Goal: Answer question/provide support: Answer question/provide support

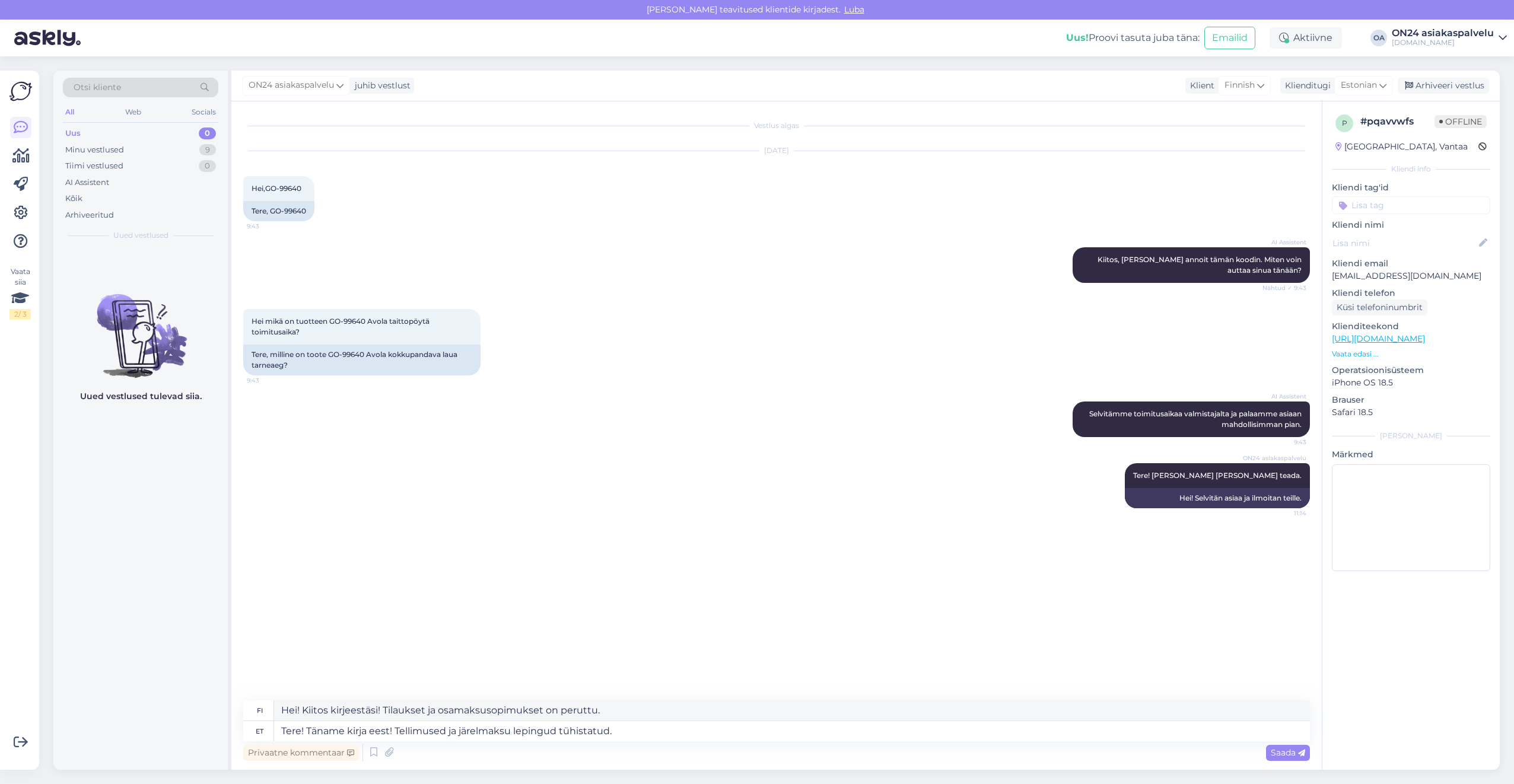
click at [557, 710] on textarea "Hei! Kiitos kirjeestäsi! Tilaukset ja osamaksusopimukset on peruttu." at bounding box center [791, 710] width 1036 height 21
drag, startPoint x: 639, startPoint y: 714, endPoint x: 384, endPoint y: 709, distance: 255.0
click at [384, 709] on textarea "Hei! Kiitos kirjeestäsi! Tilaukset ja osamaksusopimukset on peruttu." at bounding box center [791, 710] width 1036 height 21
click at [518, 712] on textarea "Hei! Kiitos kirjeestäsi! Toote hind on" at bounding box center [791, 710] width 1036 height 21
paste textarea "190,11 €"
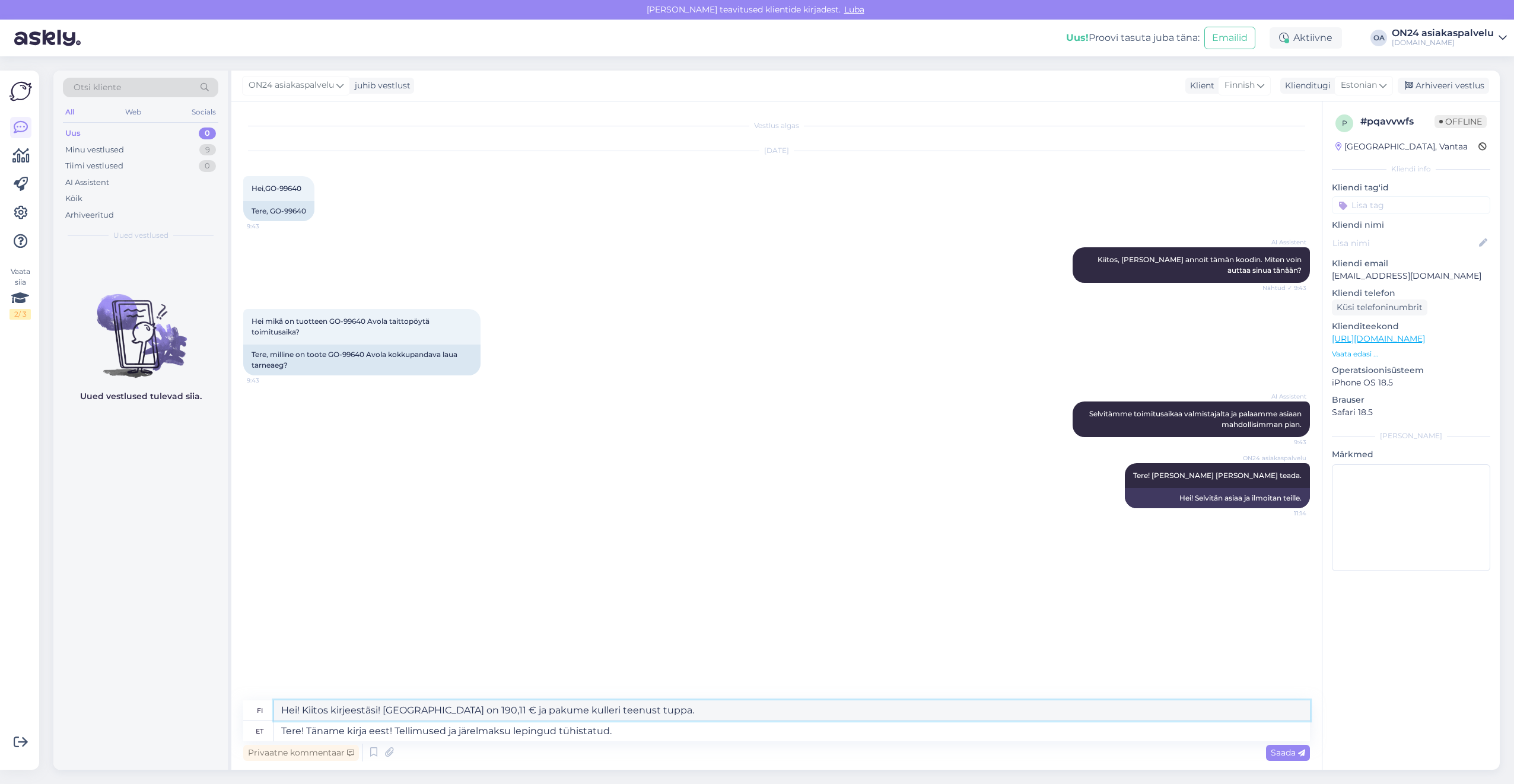
drag, startPoint x: 383, startPoint y: 709, endPoint x: 654, endPoint y: 711, distance: 271.0
click at [654, 711] on textarea "Hei! Kiitos kirjeestäsi! Toote hind on 190,11 € ja pakume kulleri teenust tuppa." at bounding box center [791, 710] width 1036 height 21
type textarea "Hei! Kiitos kirjeestäsi!"
click at [640, 731] on textarea "Tere! Täname kirja eest! Tellimused ja järelmaksu lepingud tühistatud." at bounding box center [791, 732] width 1036 height 21
drag, startPoint x: 640, startPoint y: 731, endPoint x: 415, endPoint y: 731, distance: 225.0
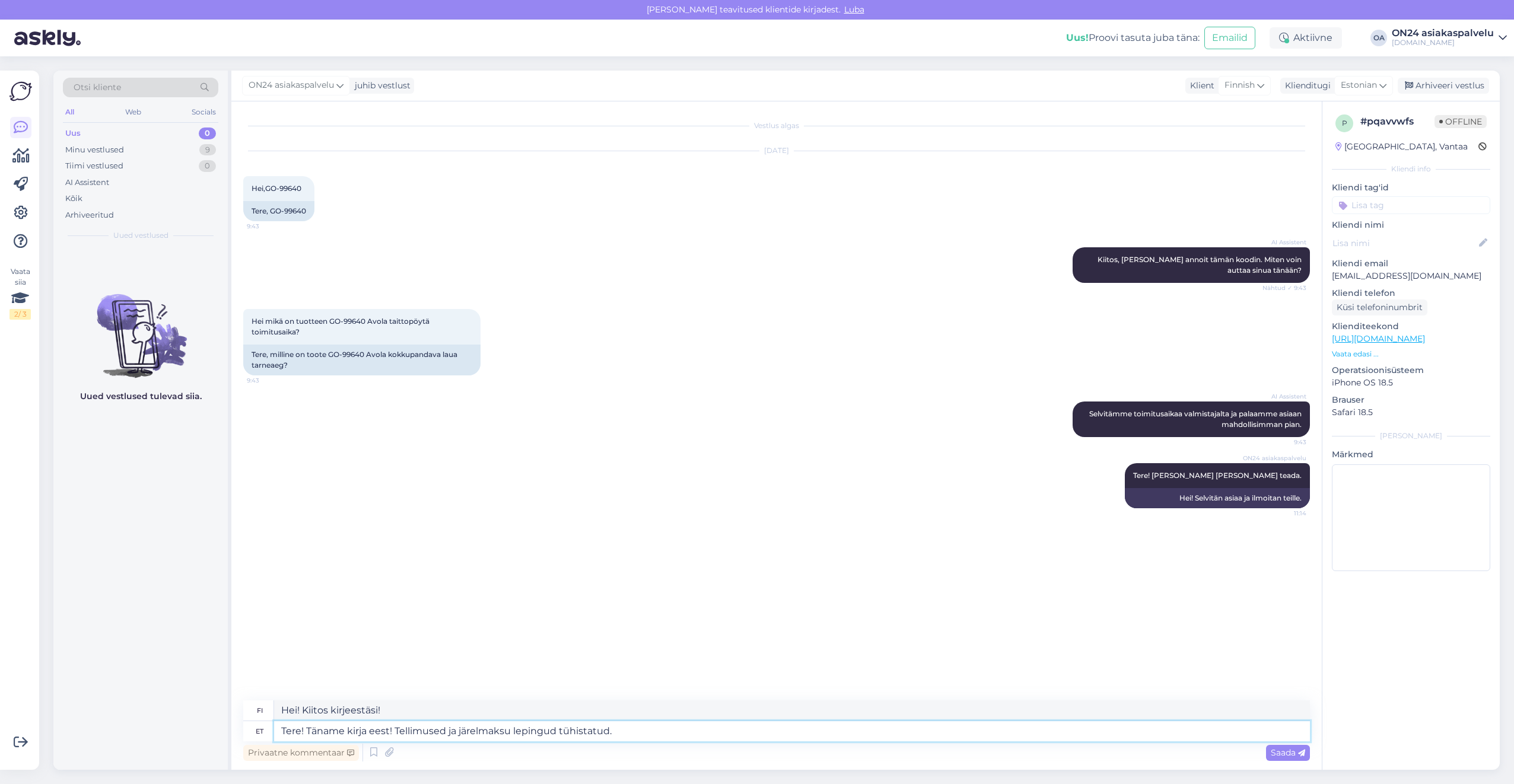
click at [415, 731] on textarea "Tere! Täname kirja eest! Tellimused ja järelmaksu lepingud tühistatud." at bounding box center [791, 732] width 1036 height 21
paste textarea "oote hind on 190,11 € ja pakume kulleri teenust tuppa"
type textarea "Tere! Täname kirja eest! Toote hind on 190,11 € ja pakume kulleri teenust tuppa."
click at [714, 739] on textarea "Tere! Täname kirja eest! Toote hind on 190,11 € ja pakume kulleri teenust tuppa." at bounding box center [791, 732] width 1036 height 21
click at [705, 736] on textarea "Tere! Täname kirja eest! Toote hind on 190,11 € ja pakume kulleri teenust tuppa." at bounding box center [791, 732] width 1036 height 21
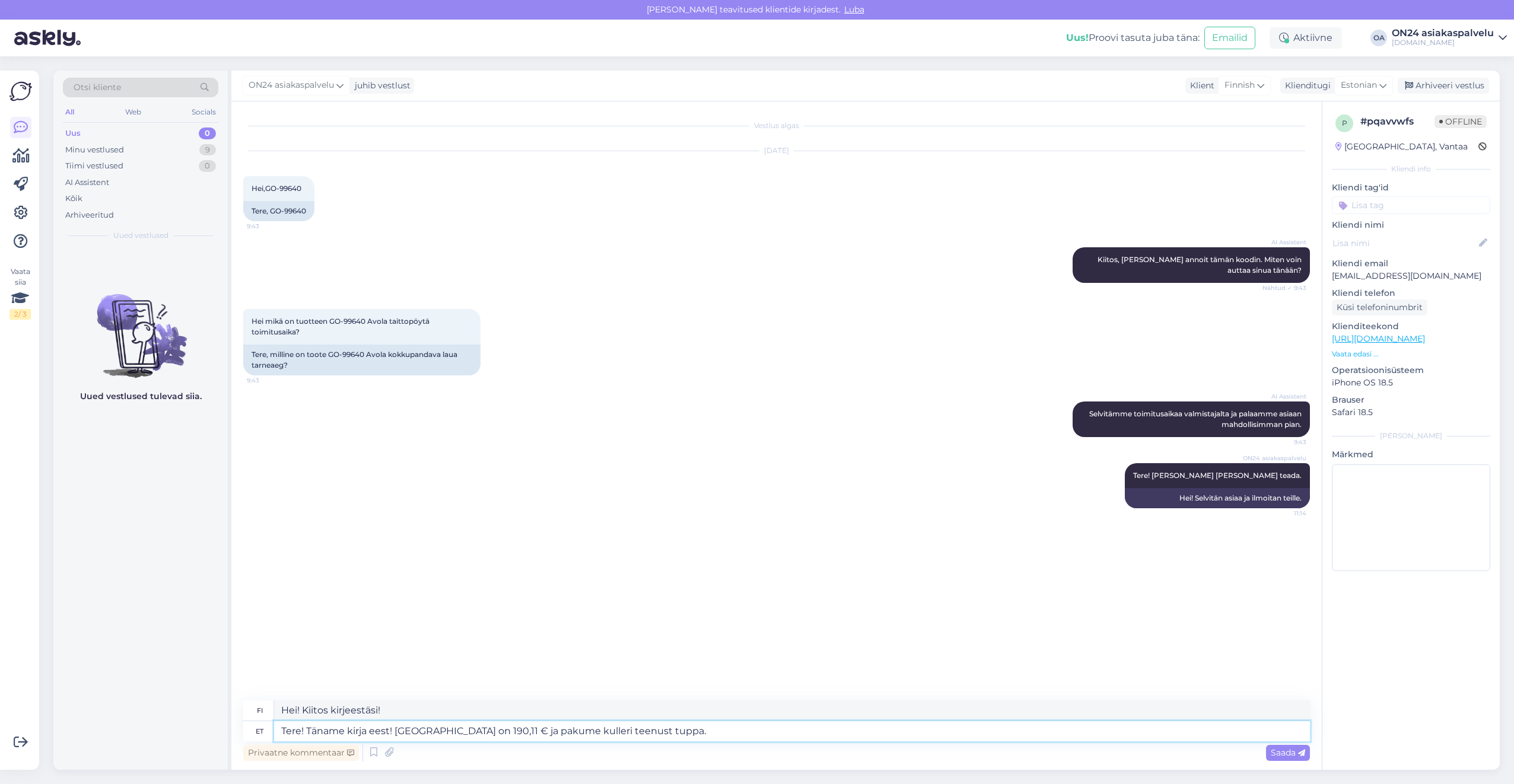
drag, startPoint x: 674, startPoint y: 736, endPoint x: 253, endPoint y: 734, distance: 421.0
click at [254, 736] on div "et Tere! Täname kirja eest! Toote hind on 190,11 € ja pakume kulleri teenust tu…" at bounding box center [777, 732] width 1067 height 21
paste textarea "Tere! Täname kirja eest! Toote hind on 190,11 € ja pakume kulleri teenust tuppa."
type textarea "Tere! Täname kirja eest! Toote hind on 190,11 € ja pakume kulleri teenust tuppa."
click at [365, 728] on textarea "Tere! Täname kirja eest! Toote hind on 190,11 € ja pakume kulleri teenust tuppa." at bounding box center [791, 732] width 1036 height 21
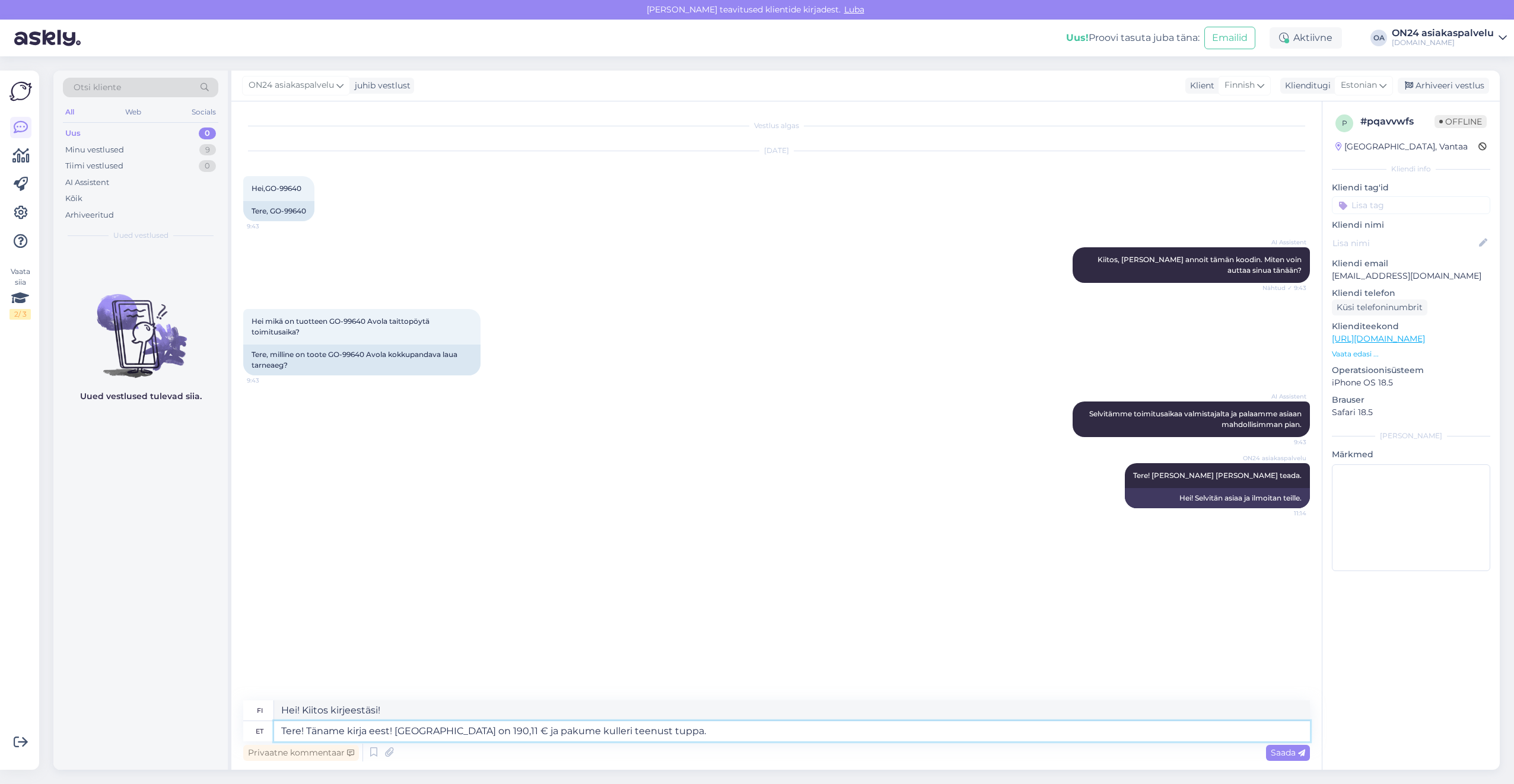
drag, startPoint x: 669, startPoint y: 733, endPoint x: 180, endPoint y: 733, distance: 489.0
click at [180, 733] on div "Otsi kliente All Web Socials Uus 0 Minu vestlused 9 Tiimi vestlused 0 AI Assist…" at bounding box center [776, 420] width 1446 height 699
click at [126, 151] on div "Minu vestlused 9" at bounding box center [140, 150] width 156 height 17
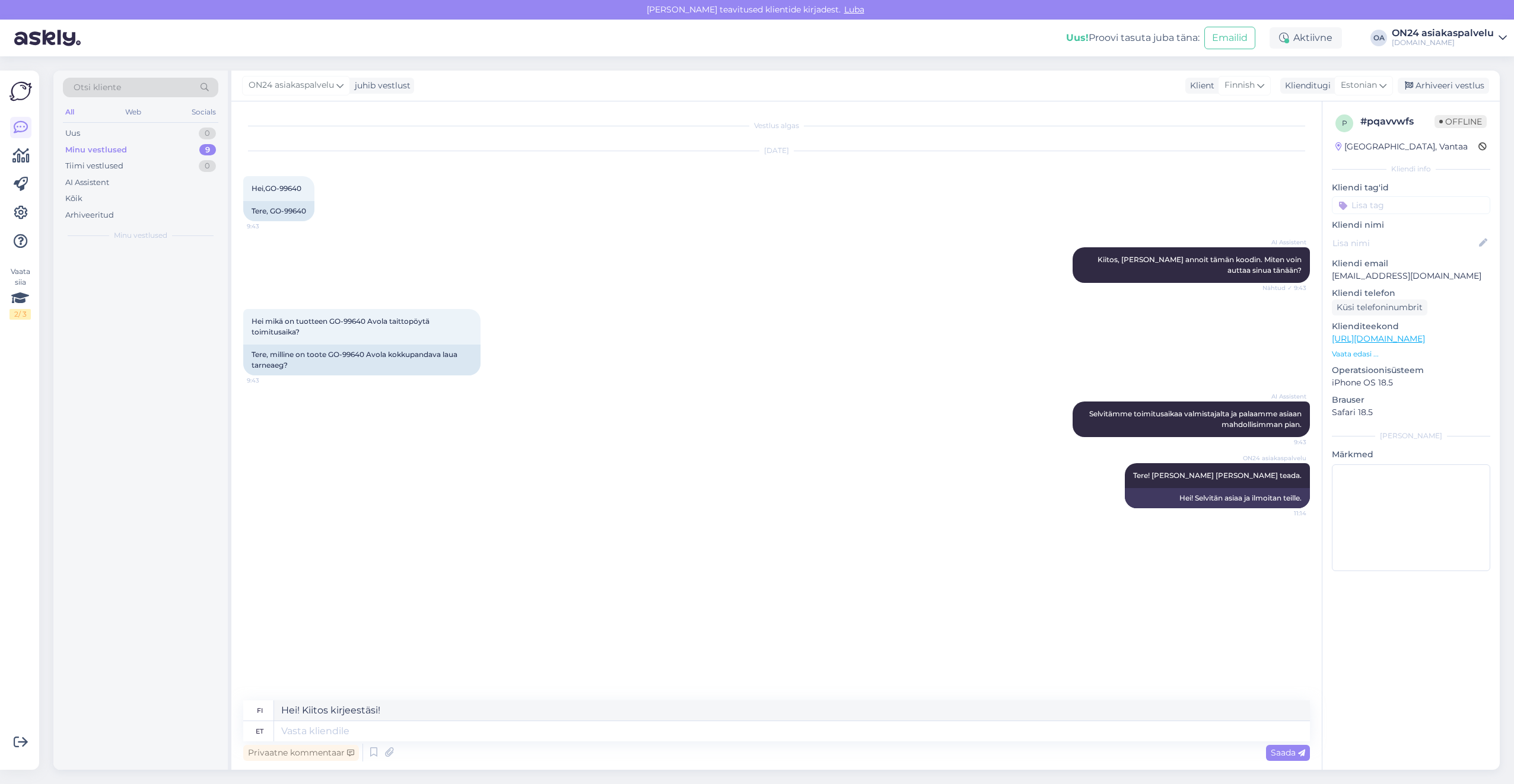
click at [102, 151] on div "Minu vestlused" at bounding box center [96, 150] width 62 height 12
click at [92, 136] on div "Uus 0" at bounding box center [140, 133] width 156 height 17
